Goal: Task Accomplishment & Management: Complete application form

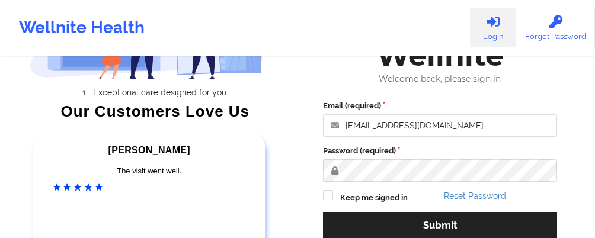
scroll to position [133, 0]
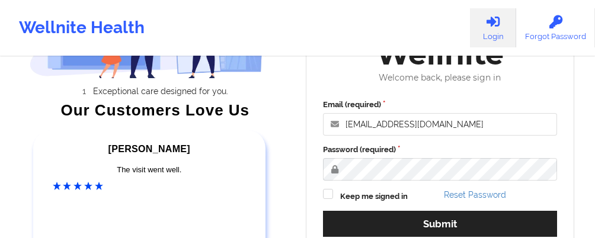
click at [321, 87] on div "Welcome to Wellnite Welcome back, please sign in Email (required) [EMAIL_ADDRES…" at bounding box center [440, 127] width 269 height 269
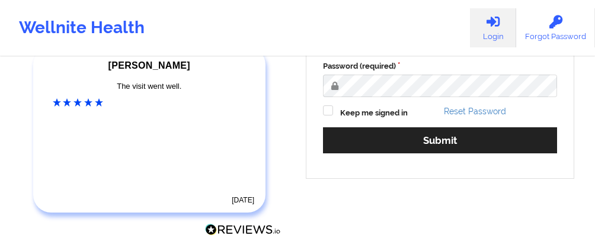
scroll to position [218, 0]
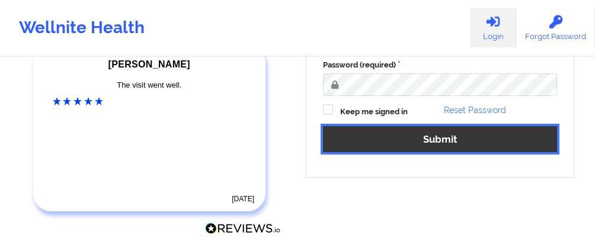
click at [397, 137] on button "Submit" at bounding box center [440, 138] width 234 height 25
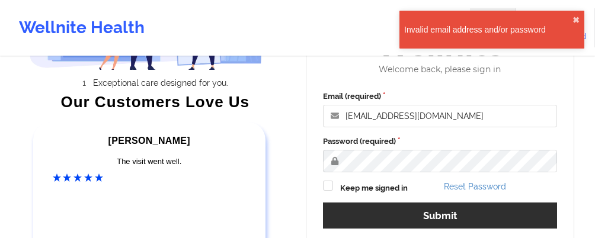
scroll to position [141, 0]
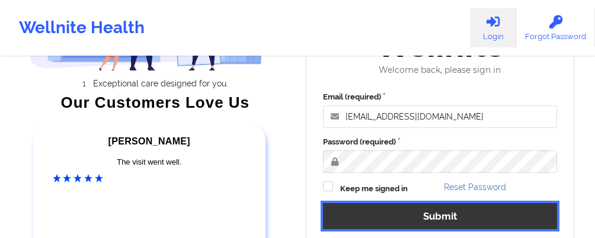
click at [441, 207] on button "Submit" at bounding box center [440, 215] width 234 height 25
click at [463, 210] on button "Submit" at bounding box center [440, 215] width 234 height 25
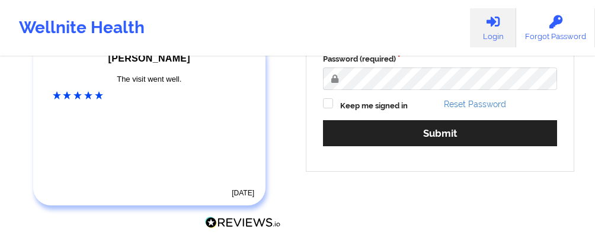
scroll to position [274, 0]
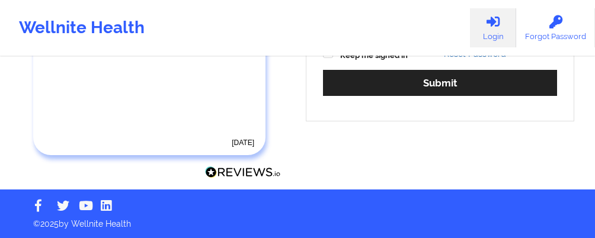
click at [236, 171] on img at bounding box center [243, 173] width 76 height 12
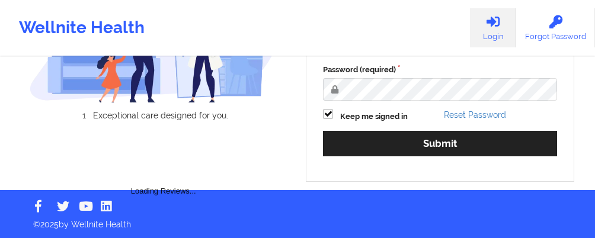
scroll to position [108, 0]
